Goal: Check status: Check status

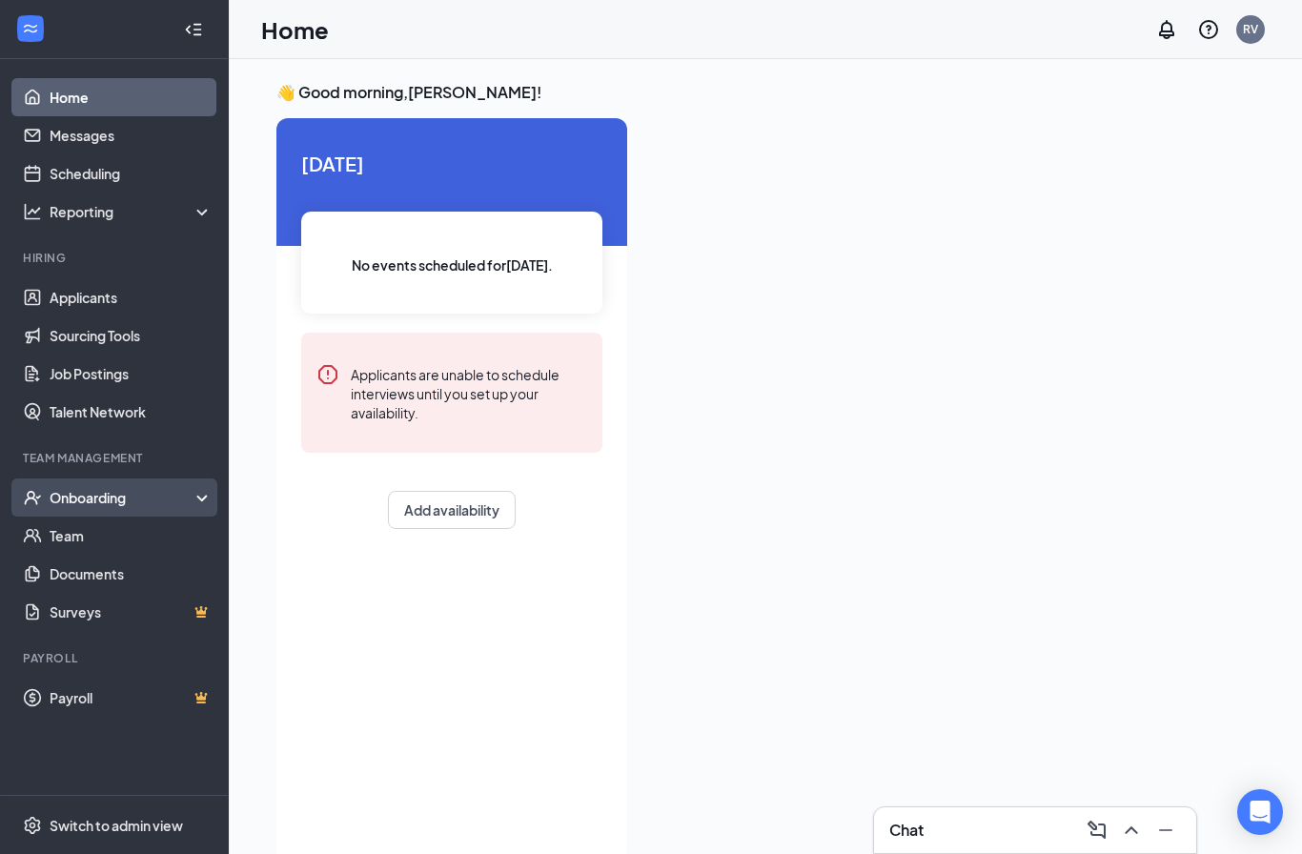
click at [59, 498] on div "Onboarding" at bounding box center [123, 497] width 147 height 19
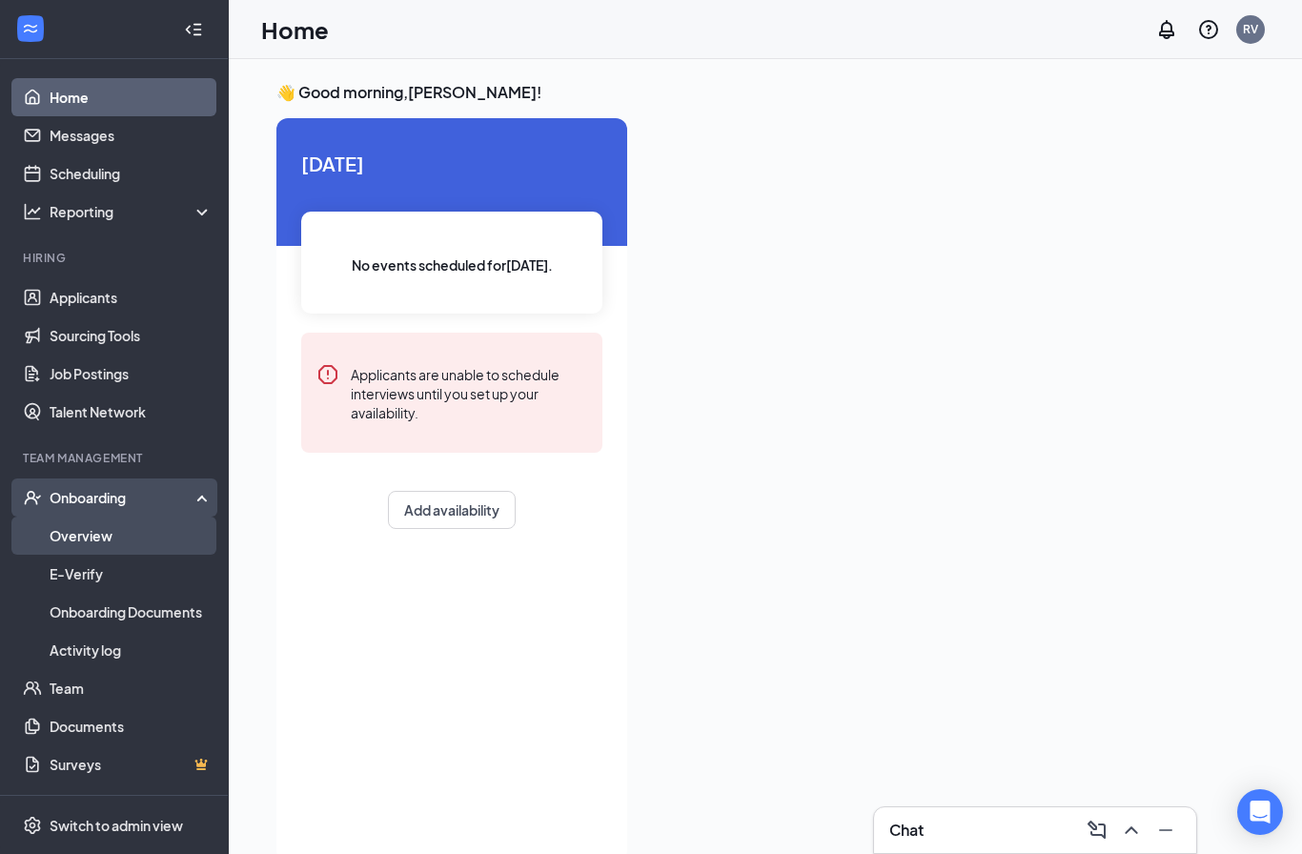
click at [69, 538] on link "Overview" at bounding box center [131, 535] width 163 height 38
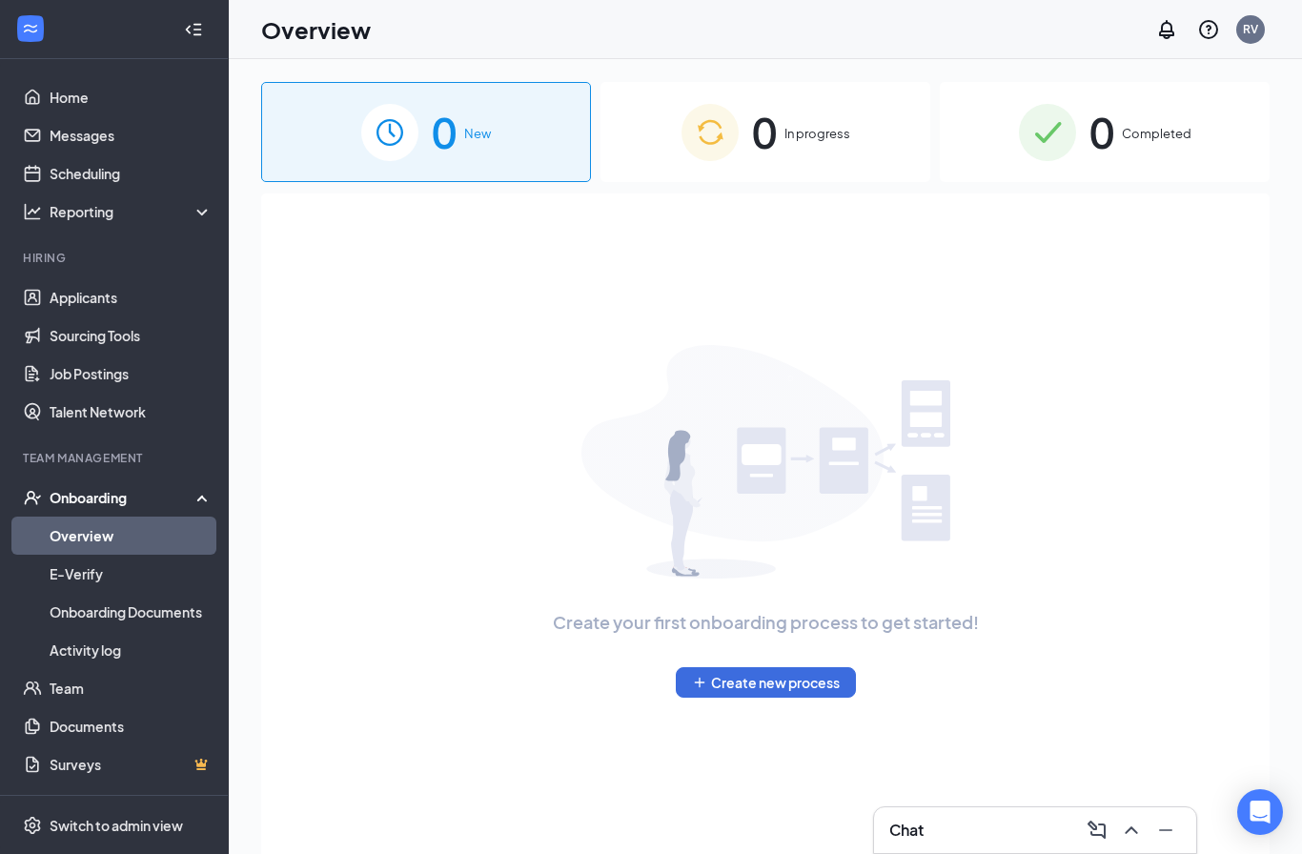
click at [1107, 156] on span "0" at bounding box center [1101, 132] width 25 height 66
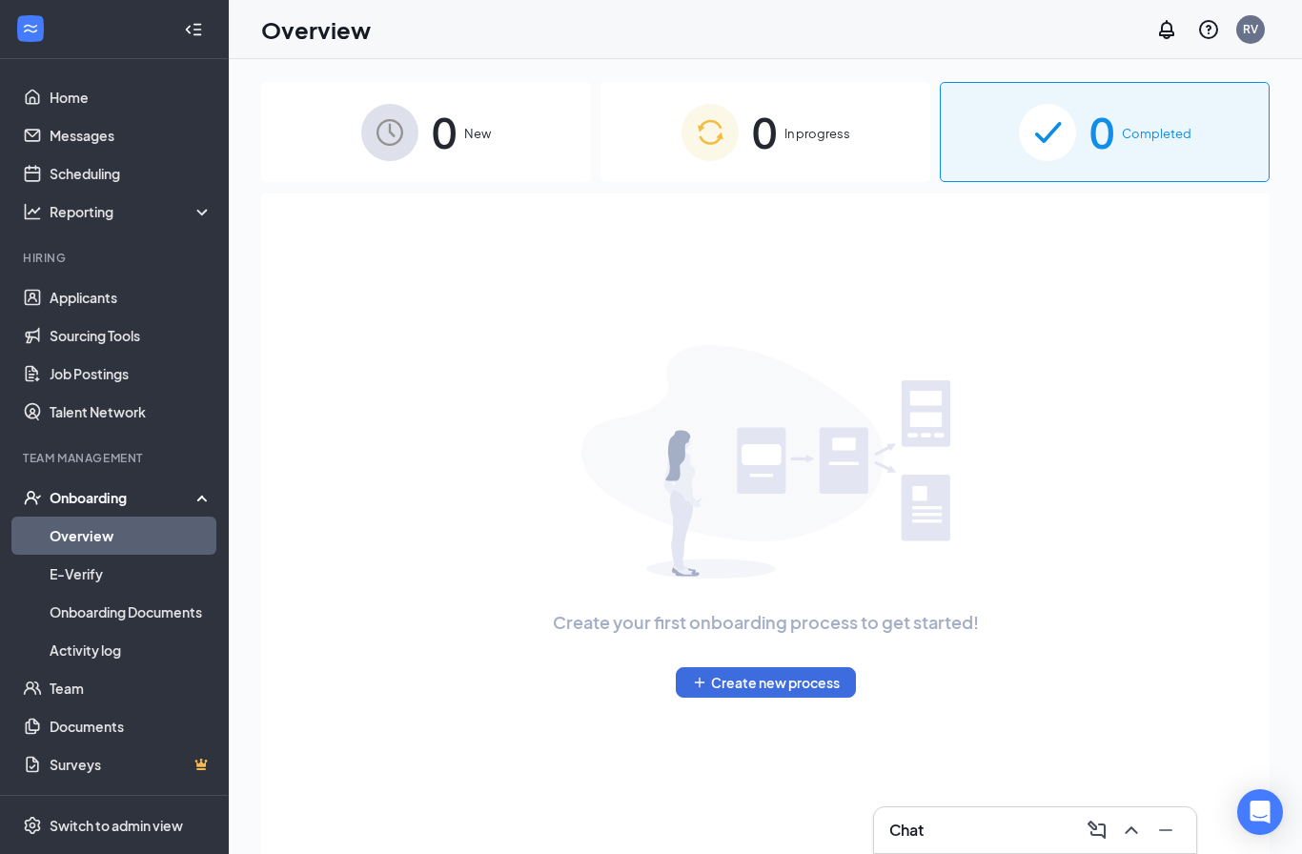
click at [758, 139] on span "0" at bounding box center [764, 132] width 25 height 66
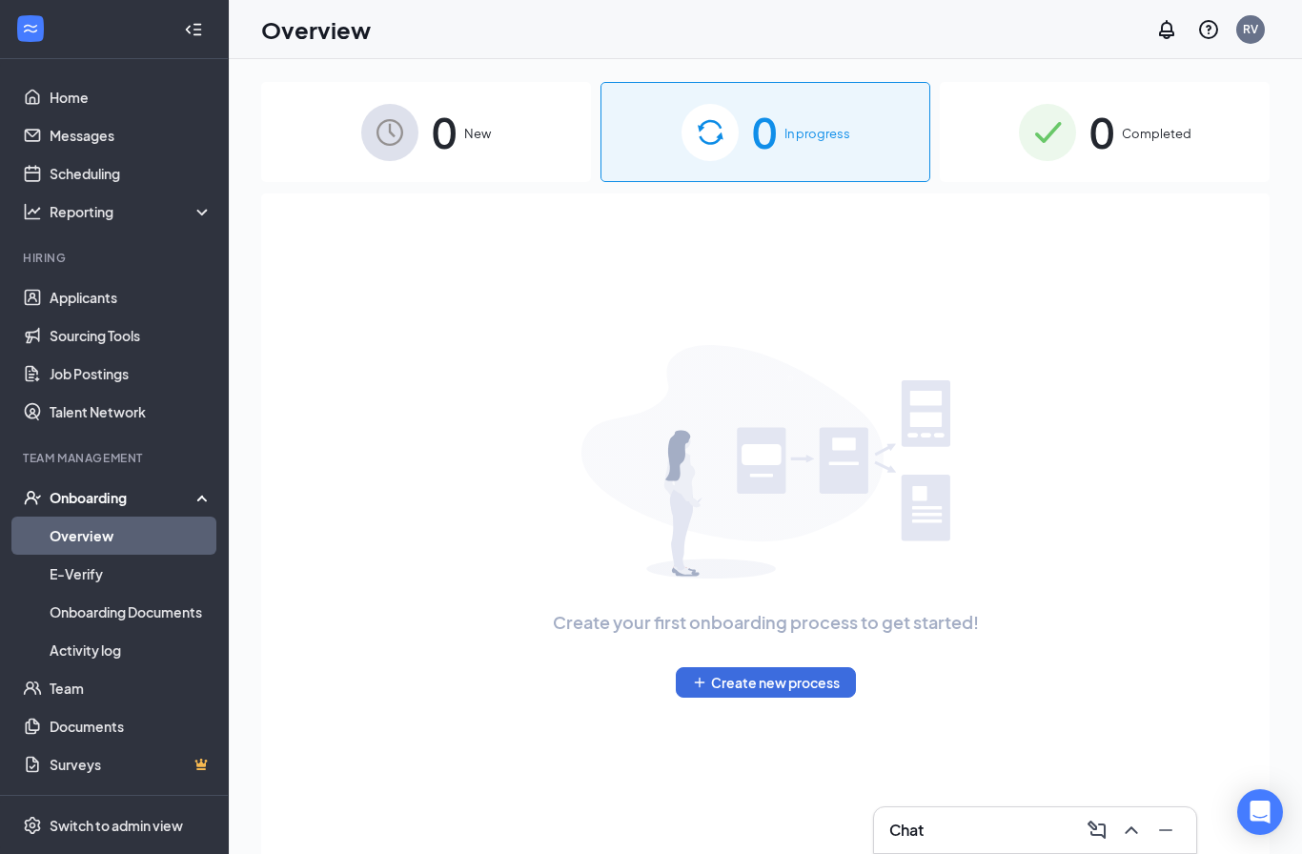
click at [1087, 160] on div "0 Completed" at bounding box center [1104, 132] width 330 height 100
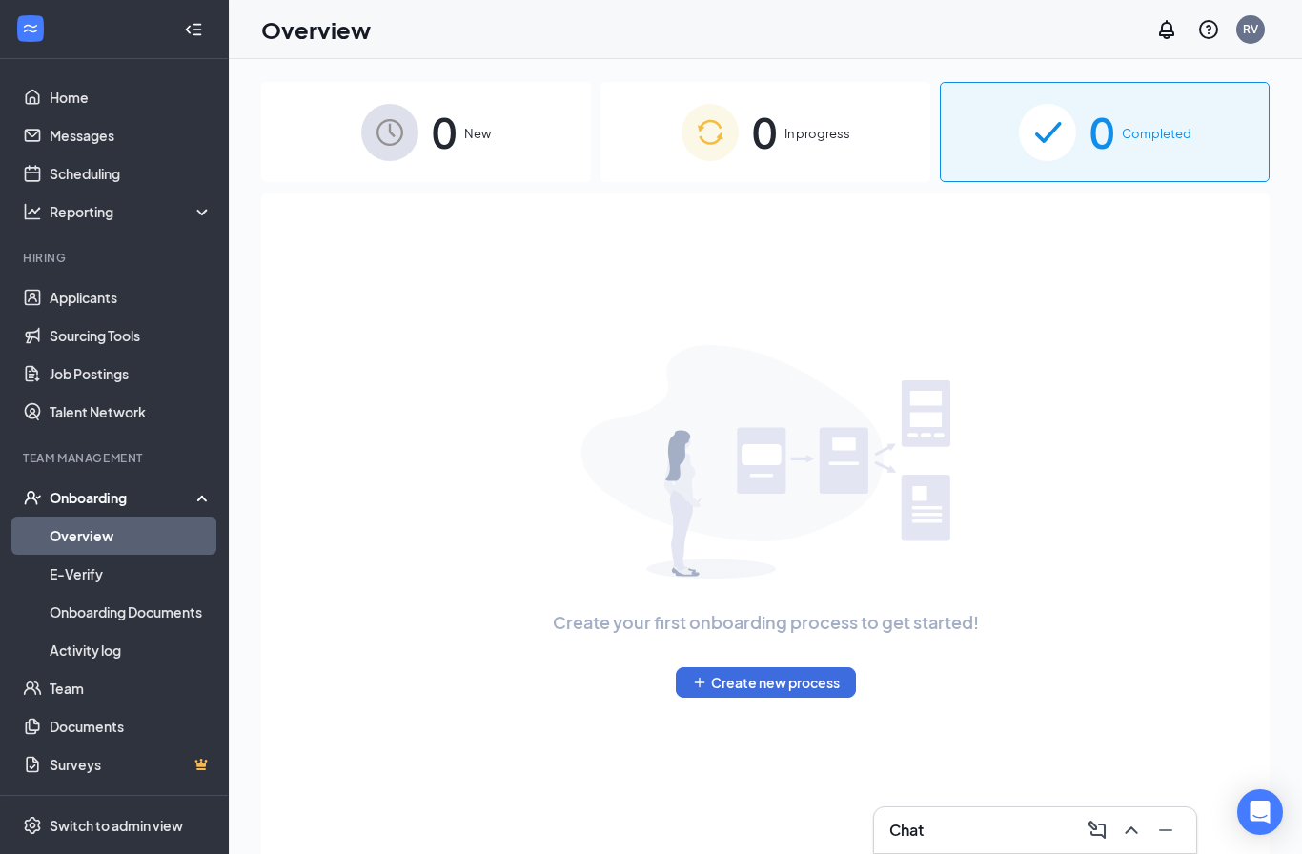
click at [1125, 131] on span "Completed" at bounding box center [1156, 133] width 70 height 19
click at [72, 300] on link "Applicants" at bounding box center [131, 297] width 163 height 38
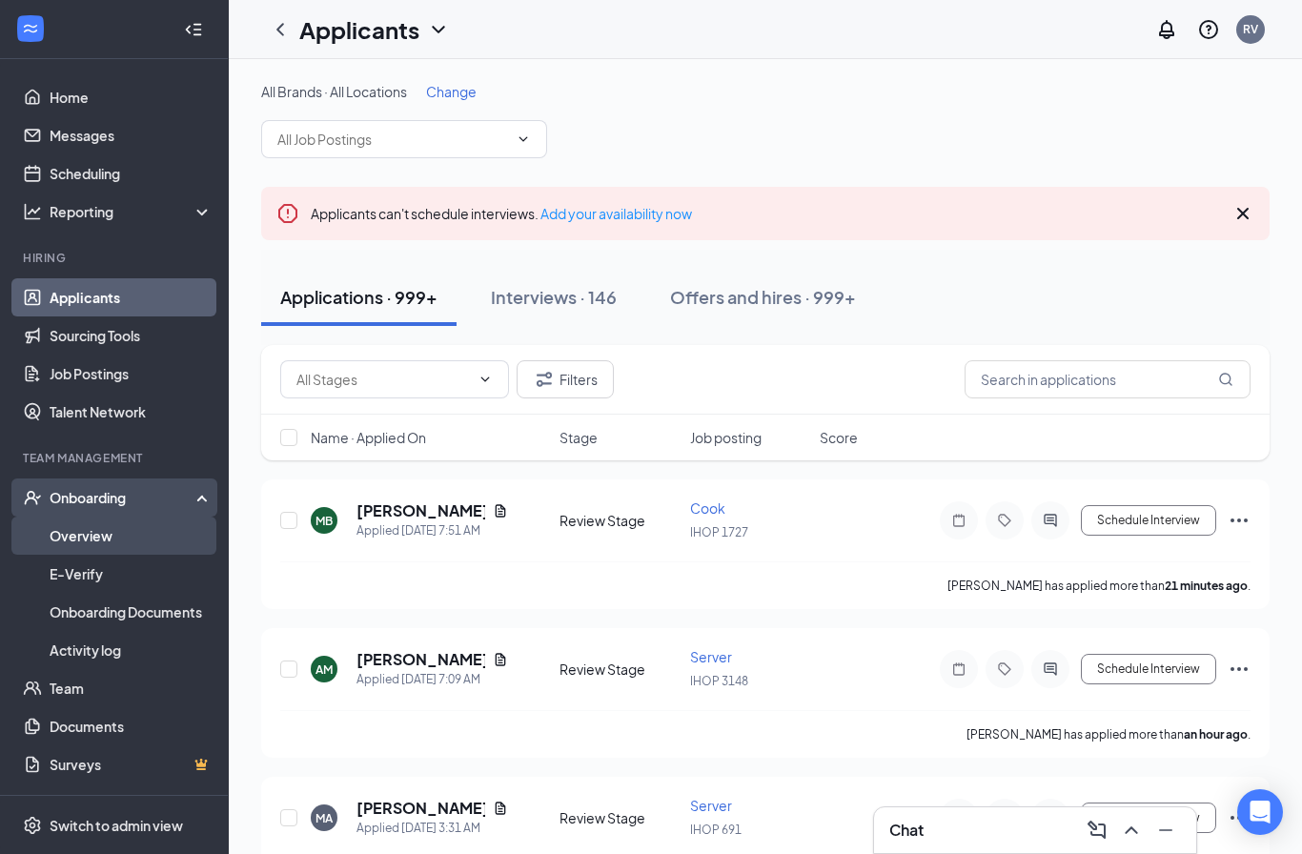
click at [69, 546] on link "Overview" at bounding box center [131, 535] width 163 height 38
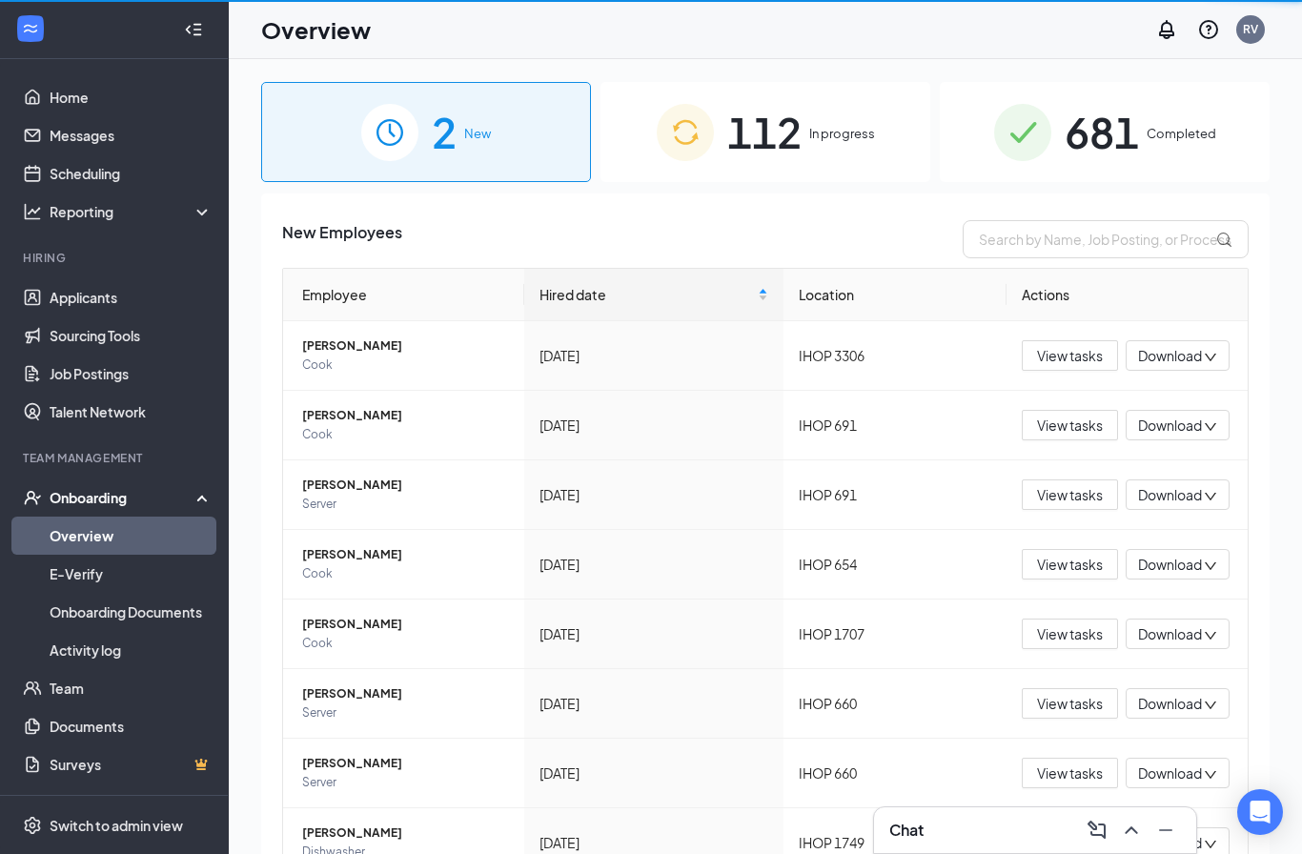
click at [68, 543] on link "Overview" at bounding box center [131, 535] width 163 height 38
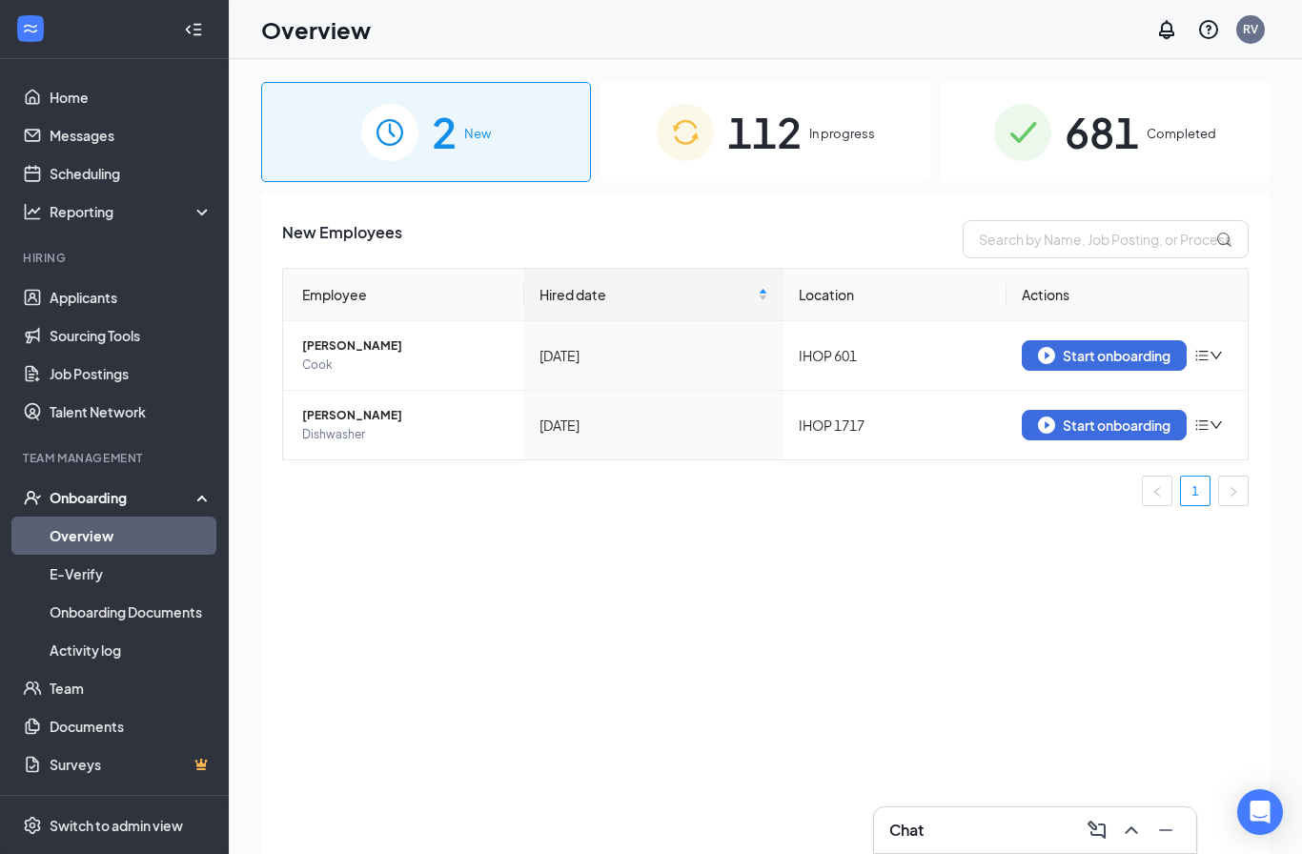
click at [825, 140] on span "In progress" at bounding box center [842, 133] width 66 height 19
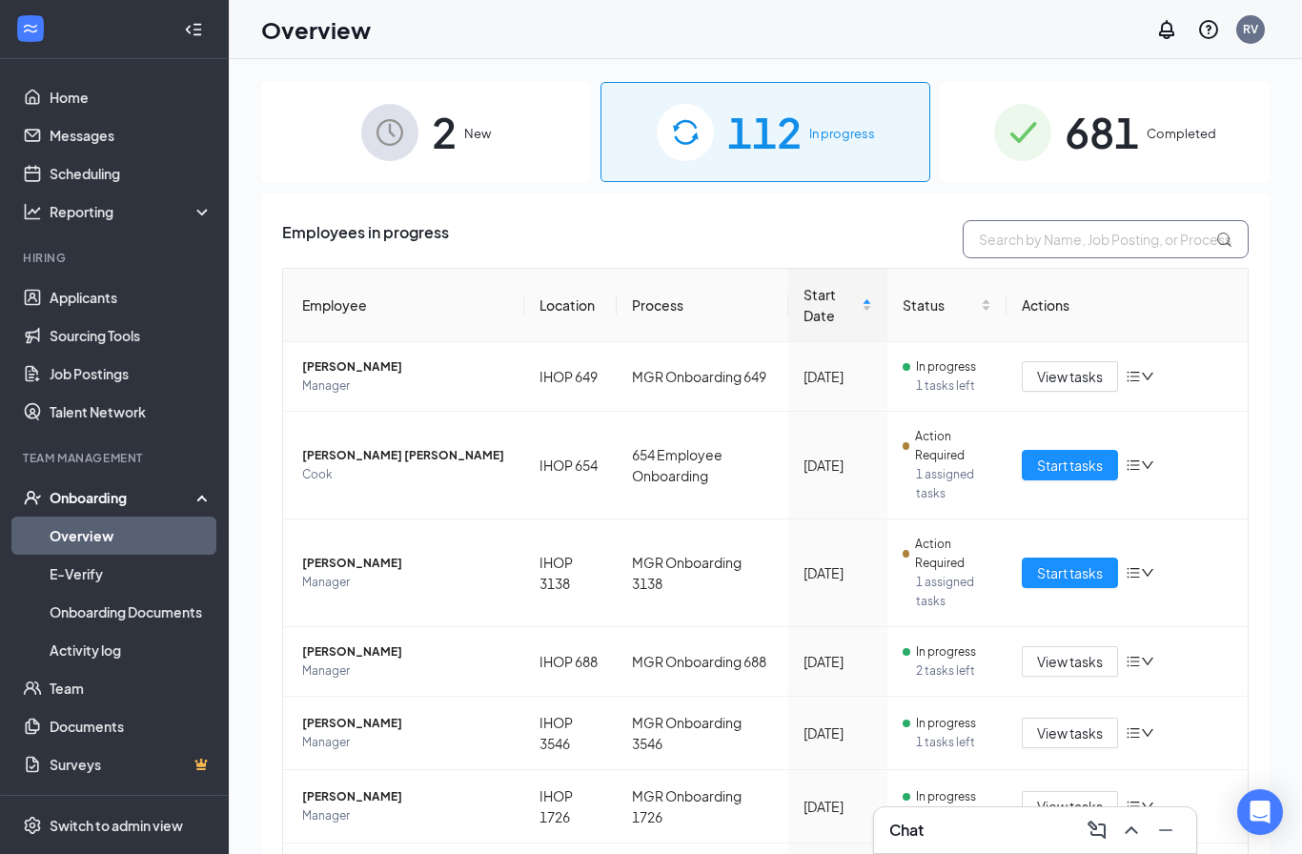
click at [1087, 241] on input "text" at bounding box center [1105, 239] width 286 height 38
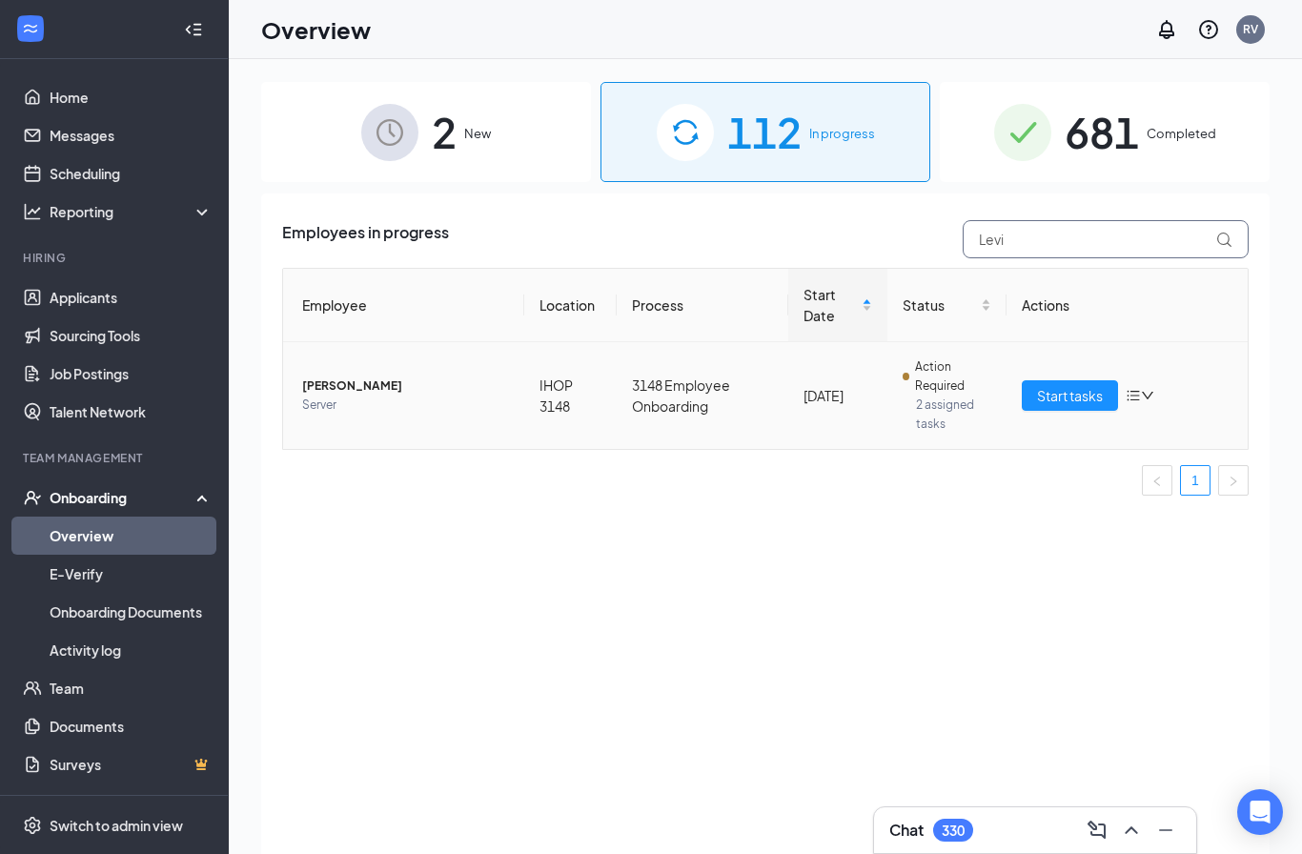
type input "Levi"
click at [662, 400] on td "3148 Employee Onboarding" at bounding box center [702, 395] width 172 height 107
click at [360, 394] on span "[PERSON_NAME]" at bounding box center [405, 385] width 207 height 19
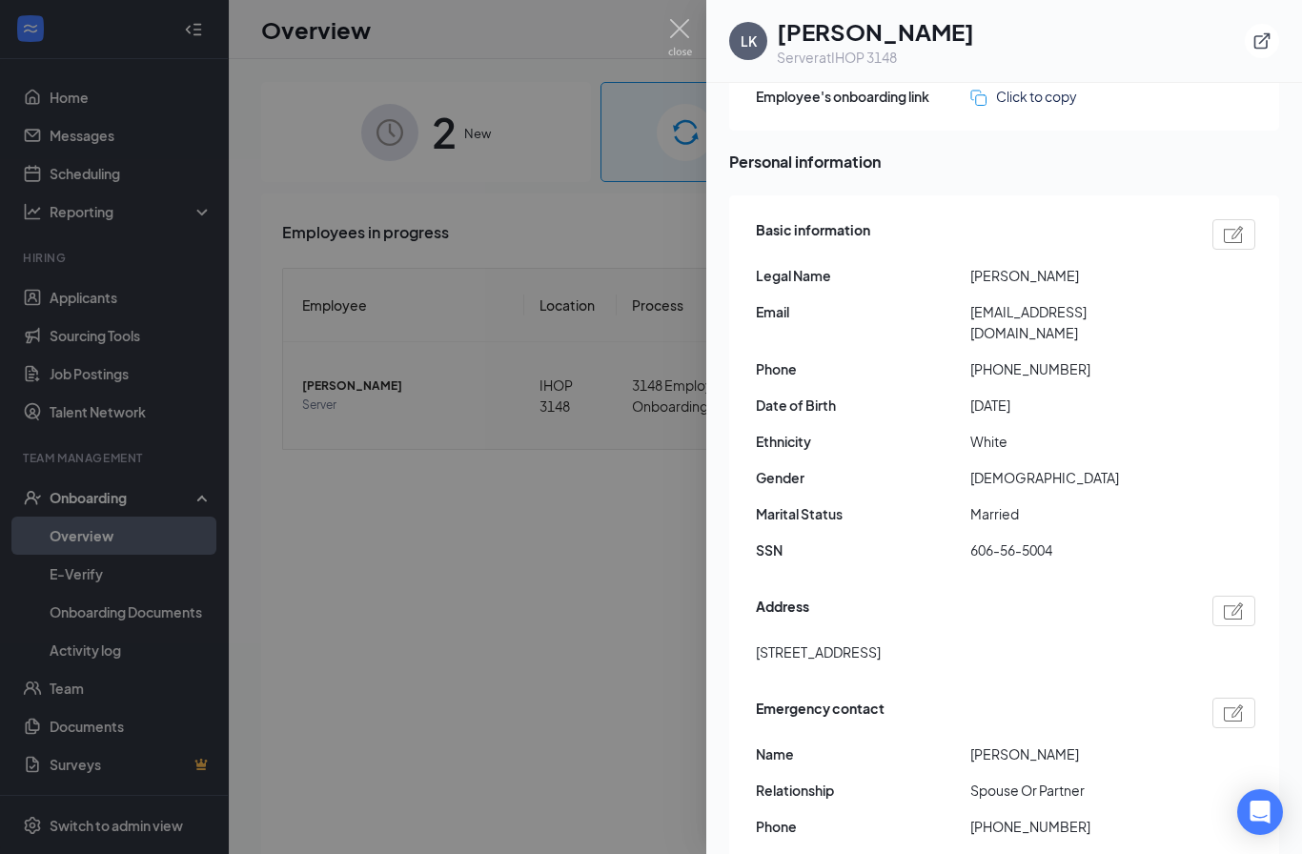
scroll to position [91, 0]
